Goal: Obtain resource: Obtain resource

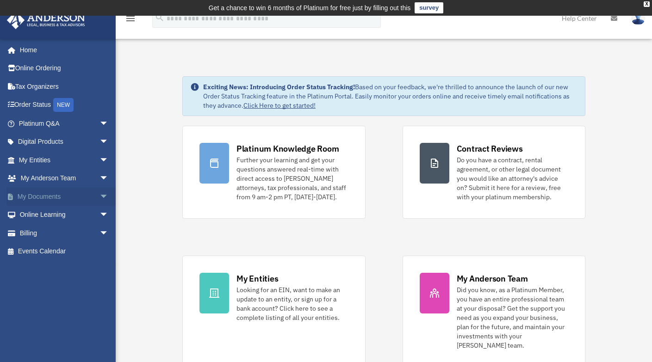
click at [48, 194] on link "My Documents arrow_drop_down" at bounding box center [64, 196] width 116 height 19
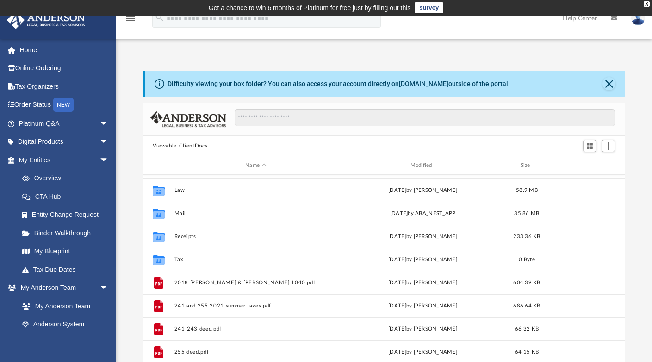
scroll to position [74, 0]
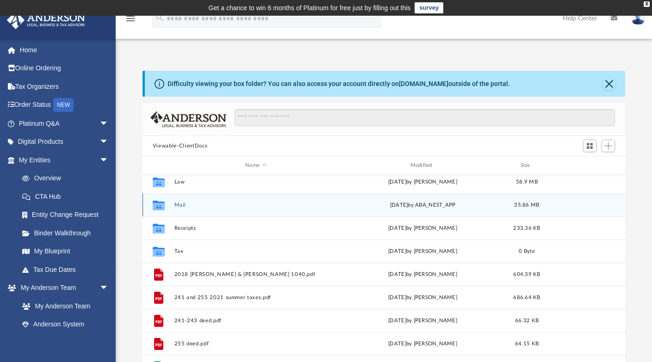
click at [177, 204] on button "Mail" at bounding box center [255, 205] width 163 height 6
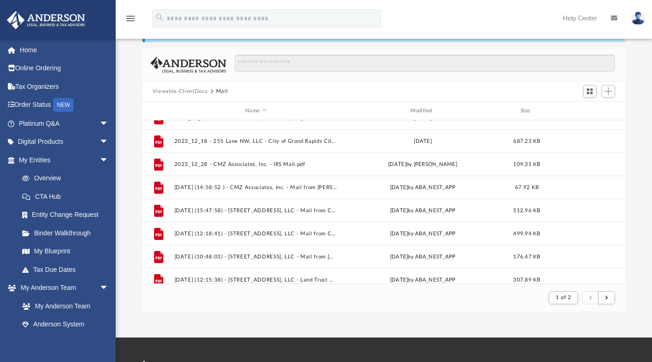
scroll to position [628, 0]
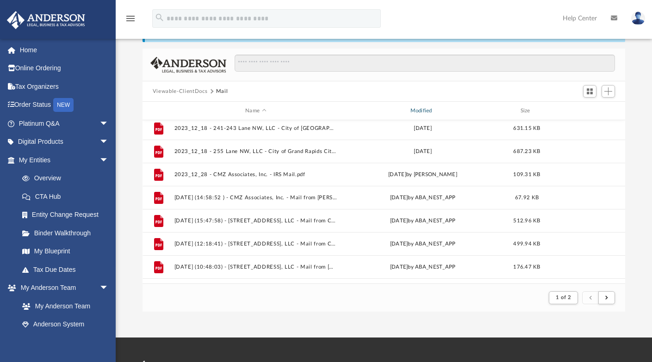
click at [424, 114] on div "Modified" at bounding box center [422, 111] width 163 height 8
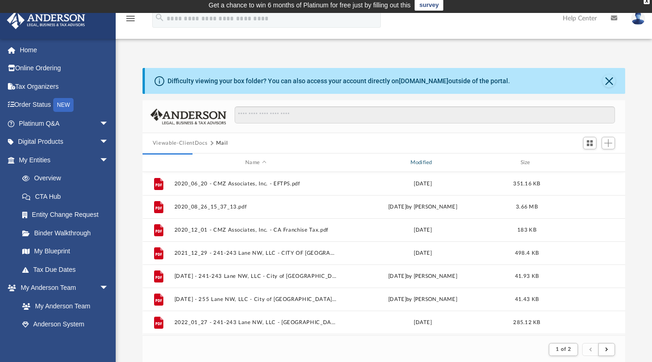
scroll to position [0, 0]
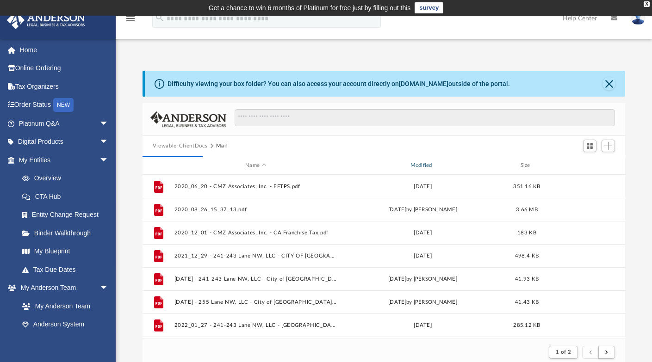
click at [421, 165] on div "Modified" at bounding box center [422, 165] width 163 height 8
click at [422, 166] on div "Modified" at bounding box center [422, 165] width 163 height 8
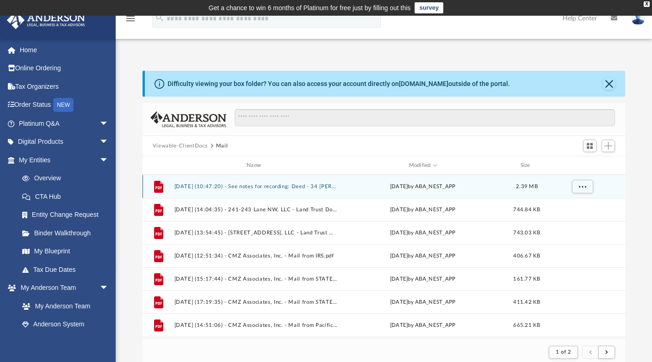
click at [255, 187] on button "2025.10.06 (10:47:20) - See notes for recording: Deed - 34 Wolfe Grade - Land T…" at bounding box center [255, 187] width 163 height 6
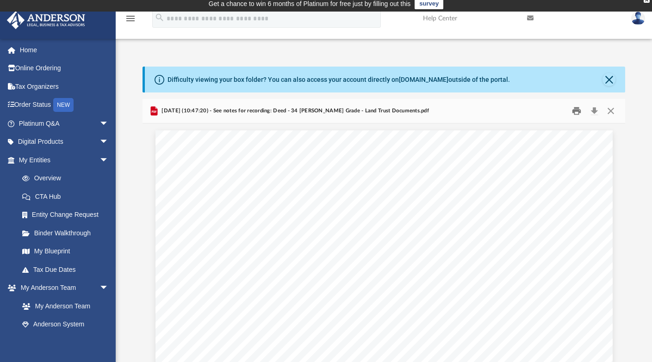
click at [577, 110] on button "Print" at bounding box center [577, 111] width 19 height 14
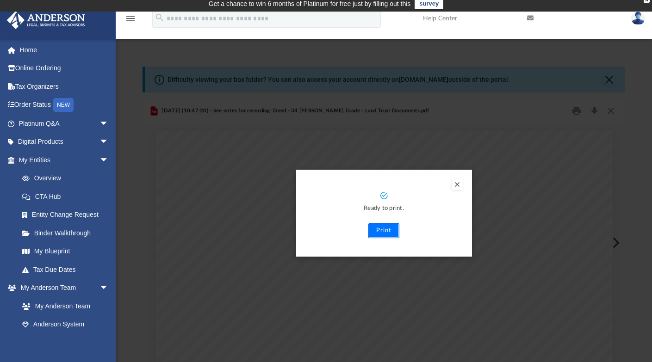
click at [373, 229] on button "Print" at bounding box center [383, 230] width 31 height 15
